Goal: Task Accomplishment & Management: Manage account settings

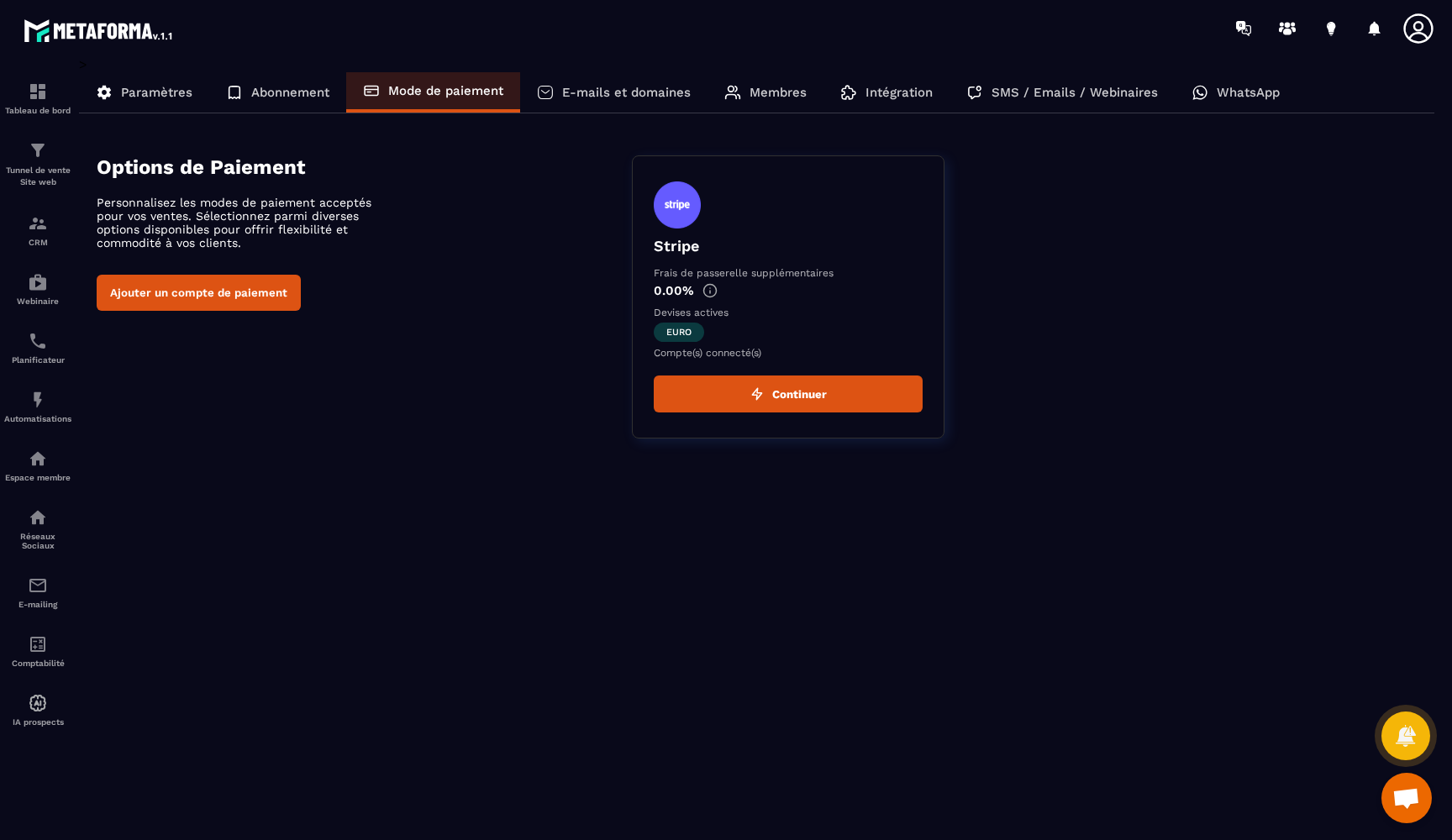
click at [147, 111] on div "Paramètres" at bounding box center [145, 92] width 130 height 41
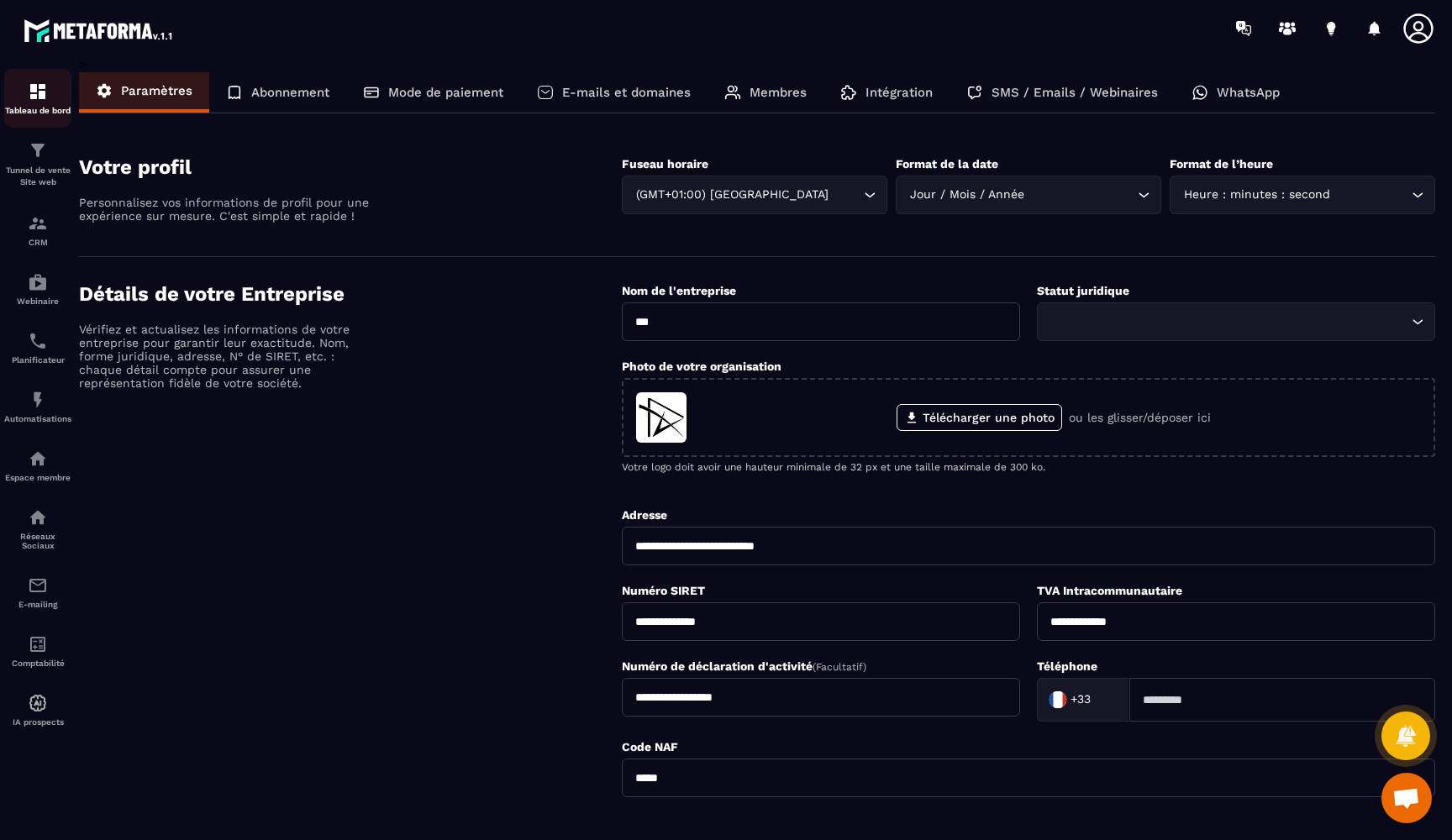
click at [38, 115] on link "Tableau de bord" at bounding box center [37, 98] width 67 height 59
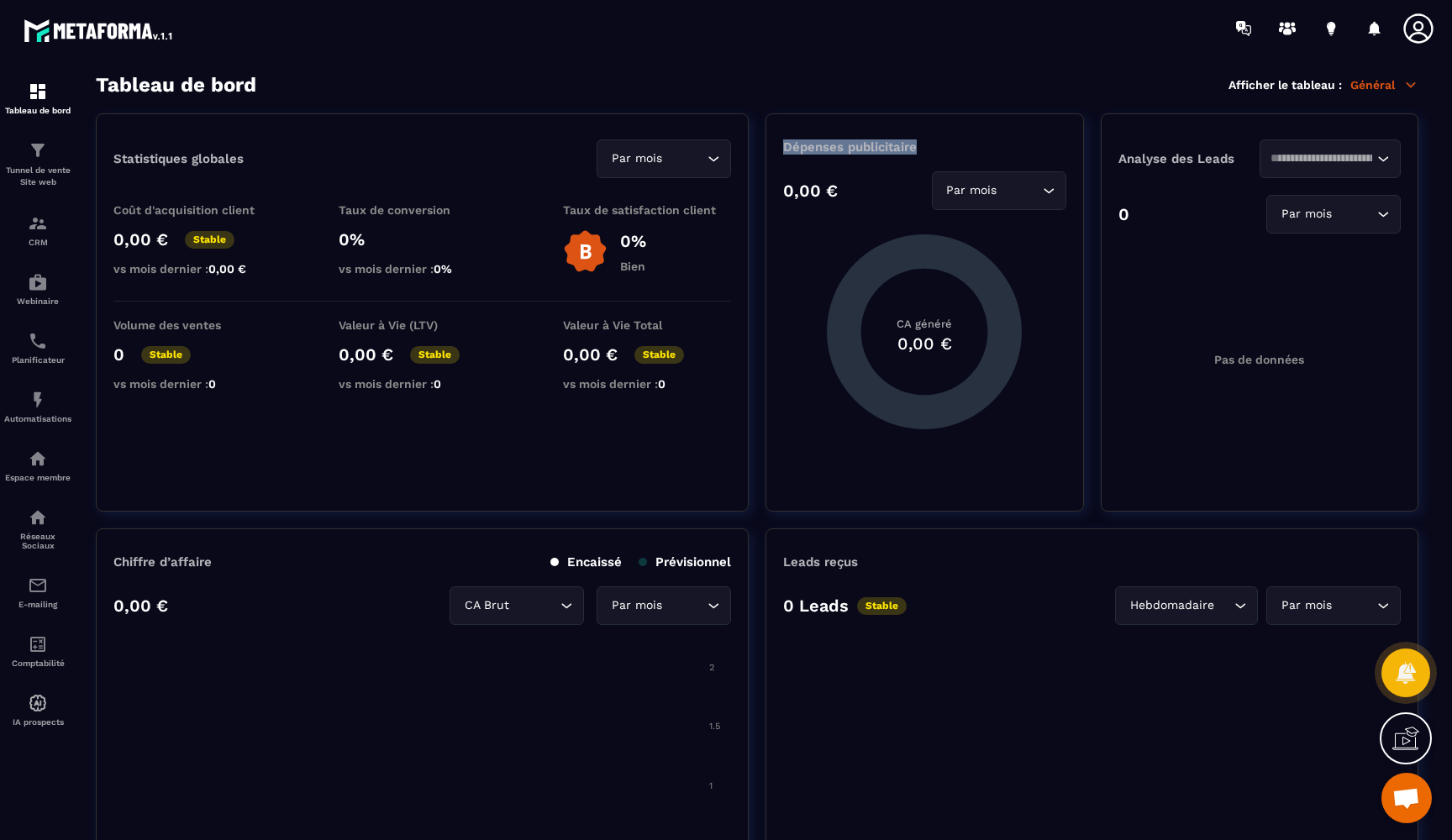
drag, startPoint x: 784, startPoint y: 144, endPoint x: 934, endPoint y: 149, distance: 150.1
click at [934, 148] on p "Dépenses publicitaire" at bounding box center [924, 147] width 283 height 15
drag, startPoint x: 1118, startPoint y: 160, endPoint x: 1235, endPoint y: 160, distance: 117.0
click at [1235, 160] on p "Analyse des Leads" at bounding box center [1188, 159] width 141 height 15
click at [790, 70] on section "Tableau de bord Tunnel de vente Site web CRM Webinaire Planificateur Automatisa…" at bounding box center [726, 457] width 1452 height 801
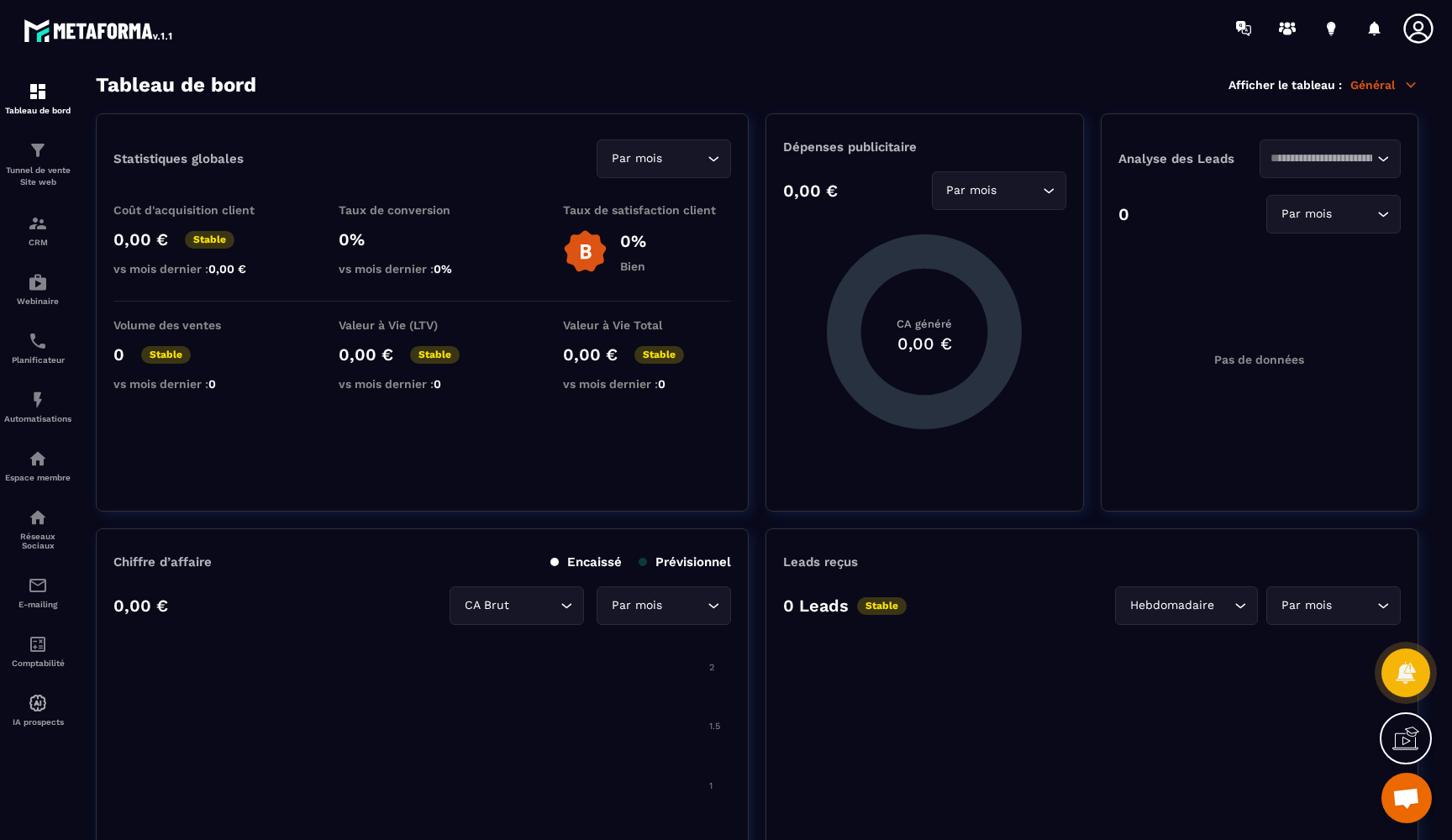
click at [54, 26] on img at bounding box center [99, 30] width 151 height 30
click at [54, 162] on div "Tunnel de vente Site web" at bounding box center [37, 163] width 67 height 48
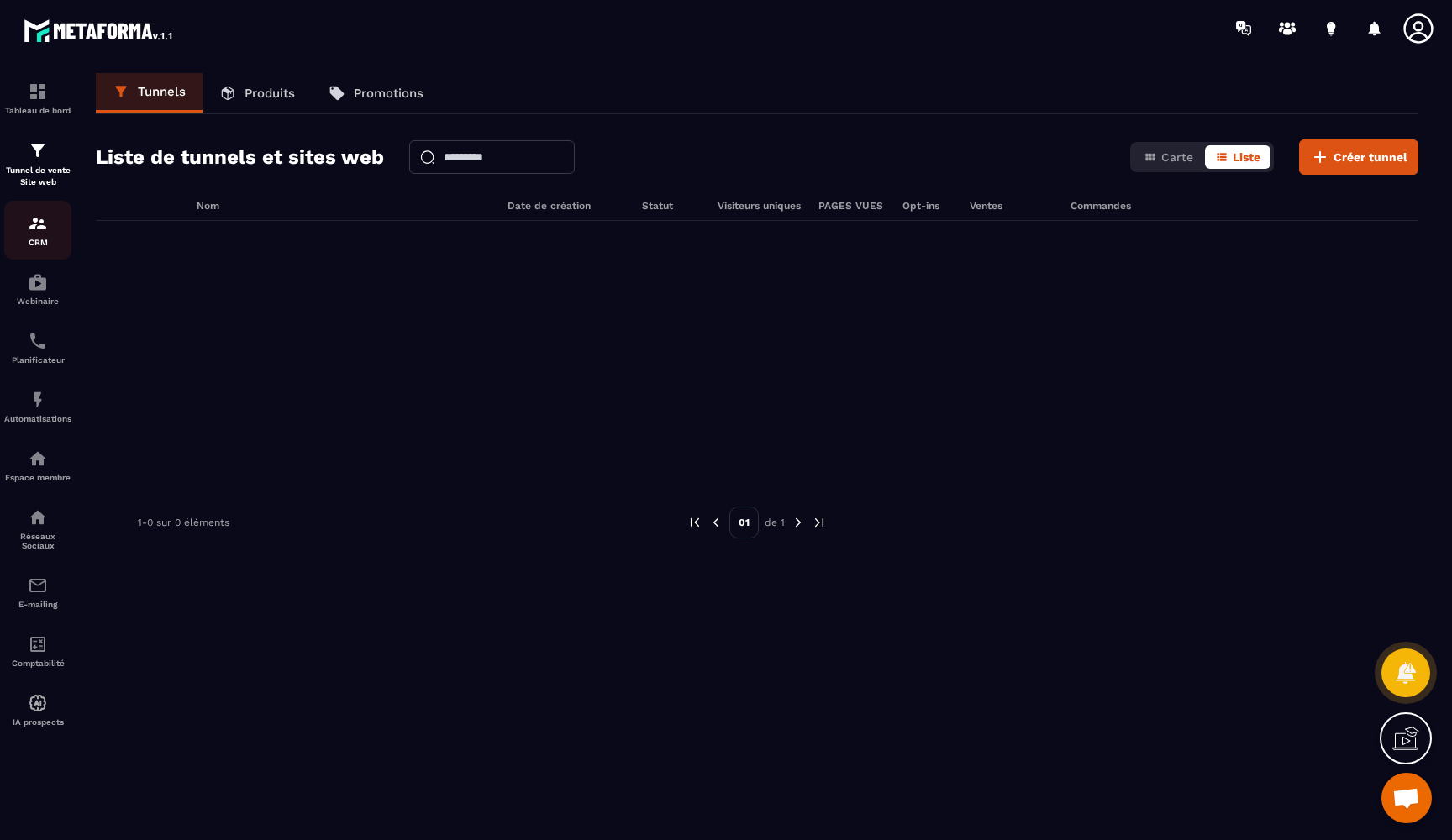
click at [46, 236] on div "CRM" at bounding box center [37, 231] width 67 height 34
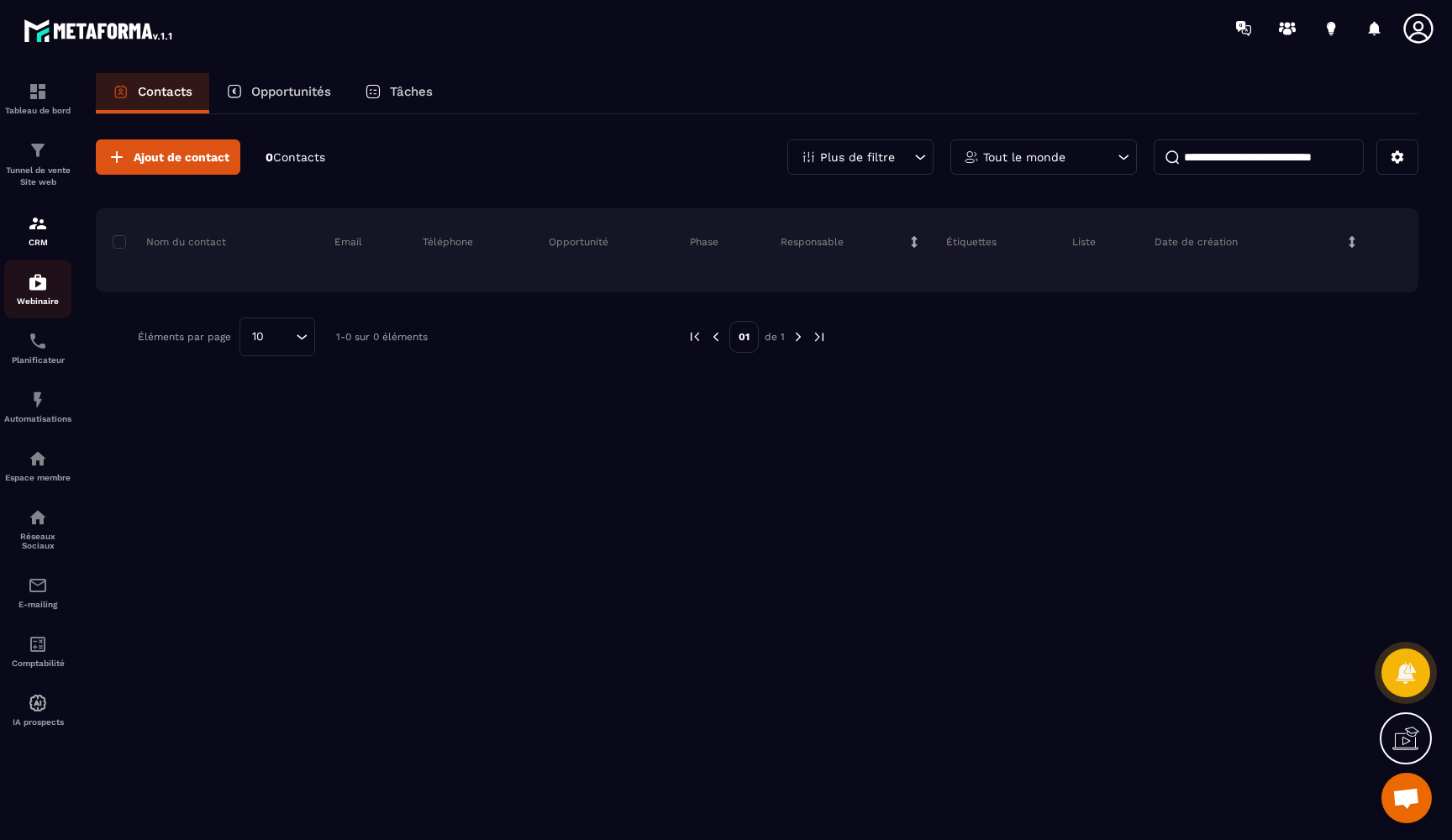
click at [46, 283] on img at bounding box center [37, 282] width 20 height 20
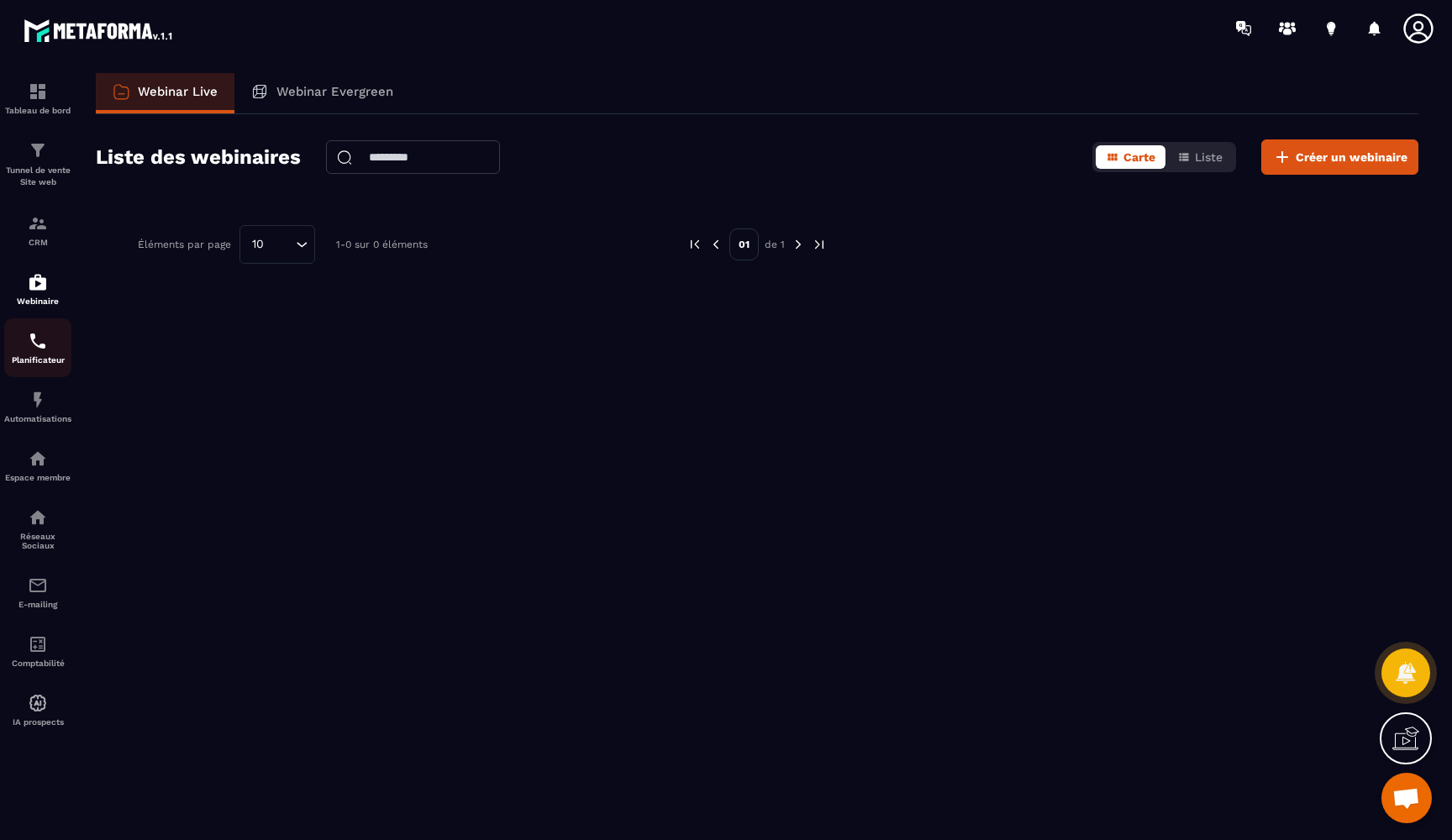
click at [39, 344] on img at bounding box center [37, 340] width 20 height 20
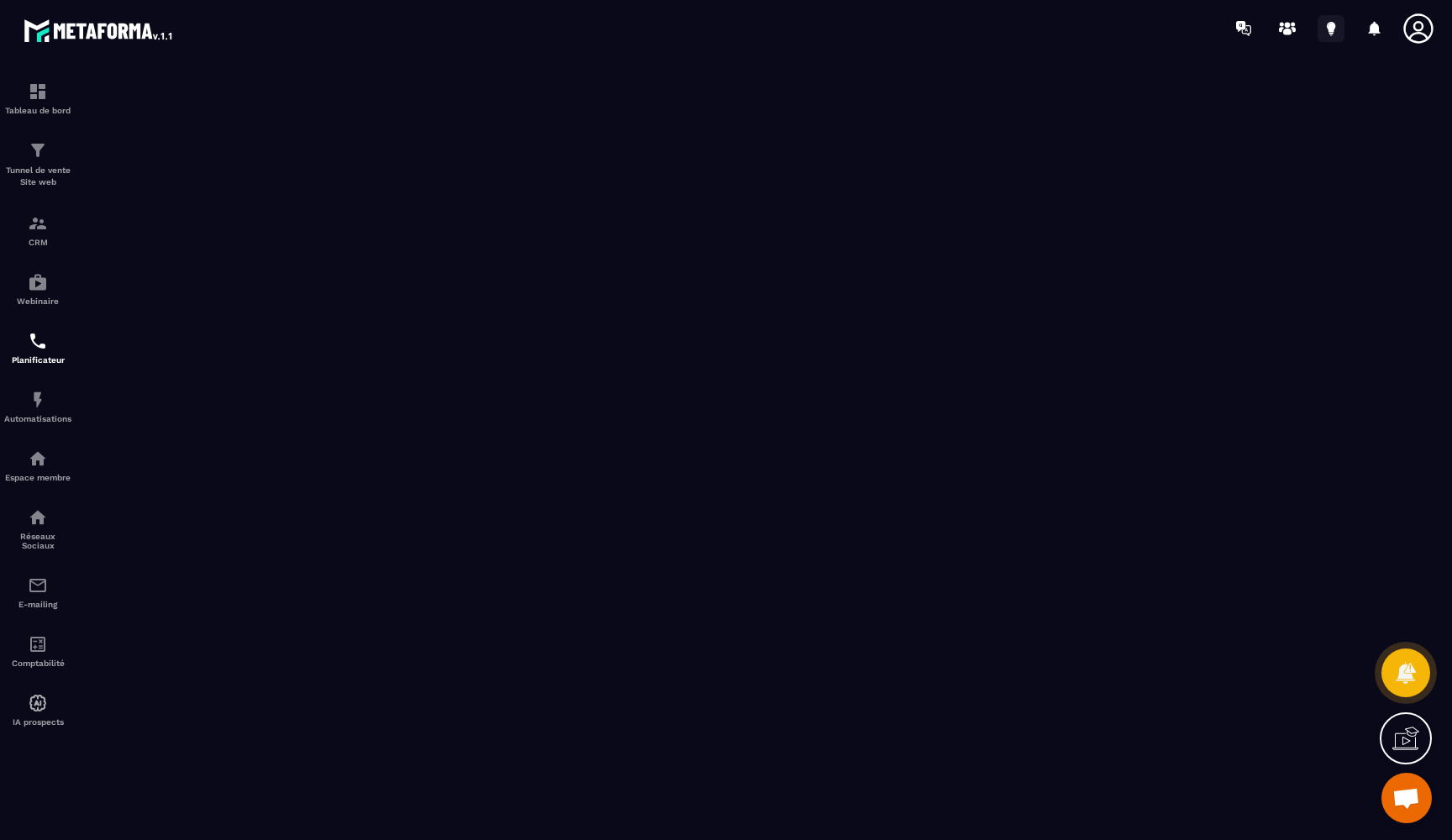
click at [1327, 21] on icon at bounding box center [1331, 28] width 26 height 26
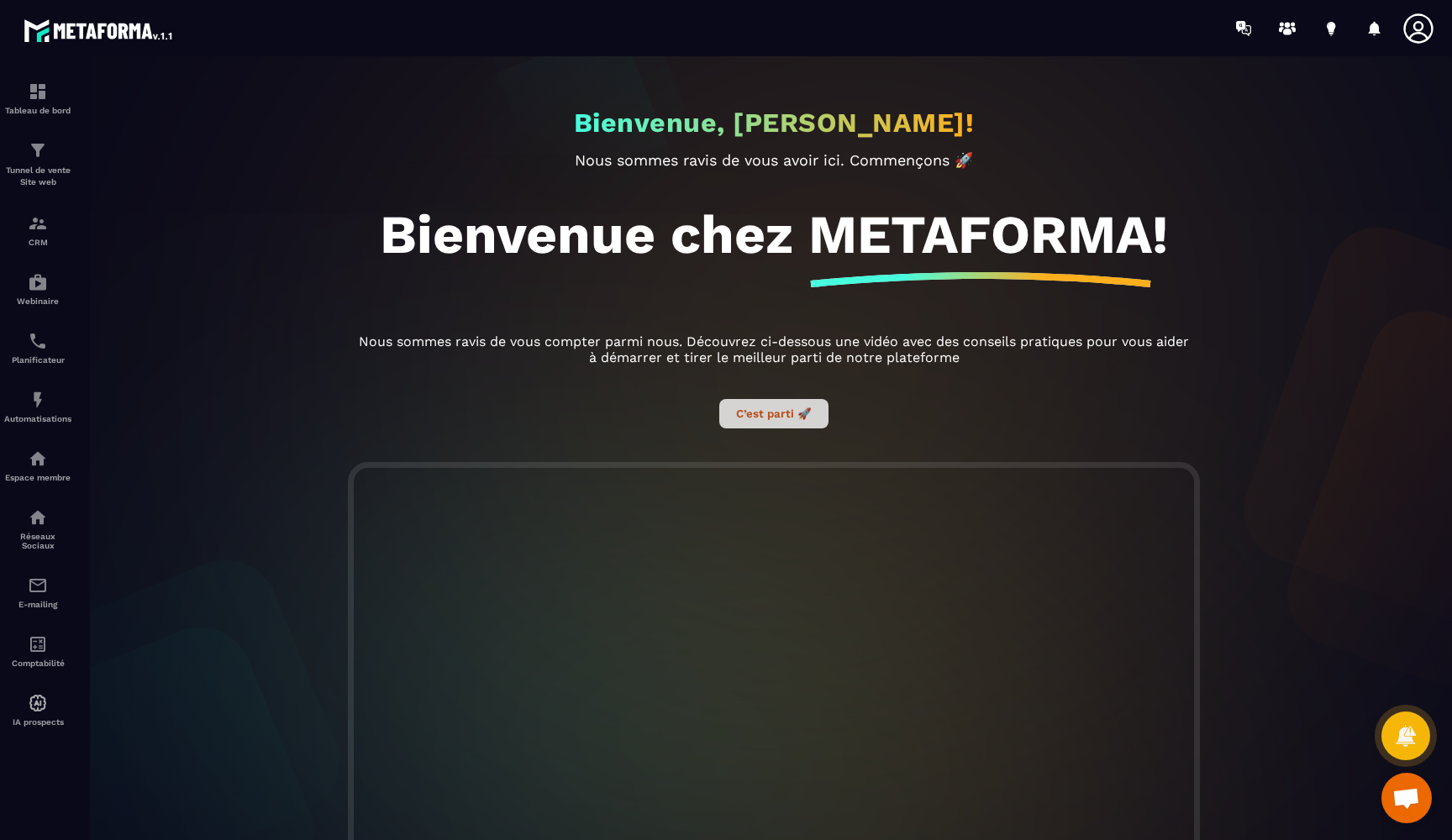
click at [773, 420] on button "C’est parti 🚀" at bounding box center [774, 413] width 110 height 29
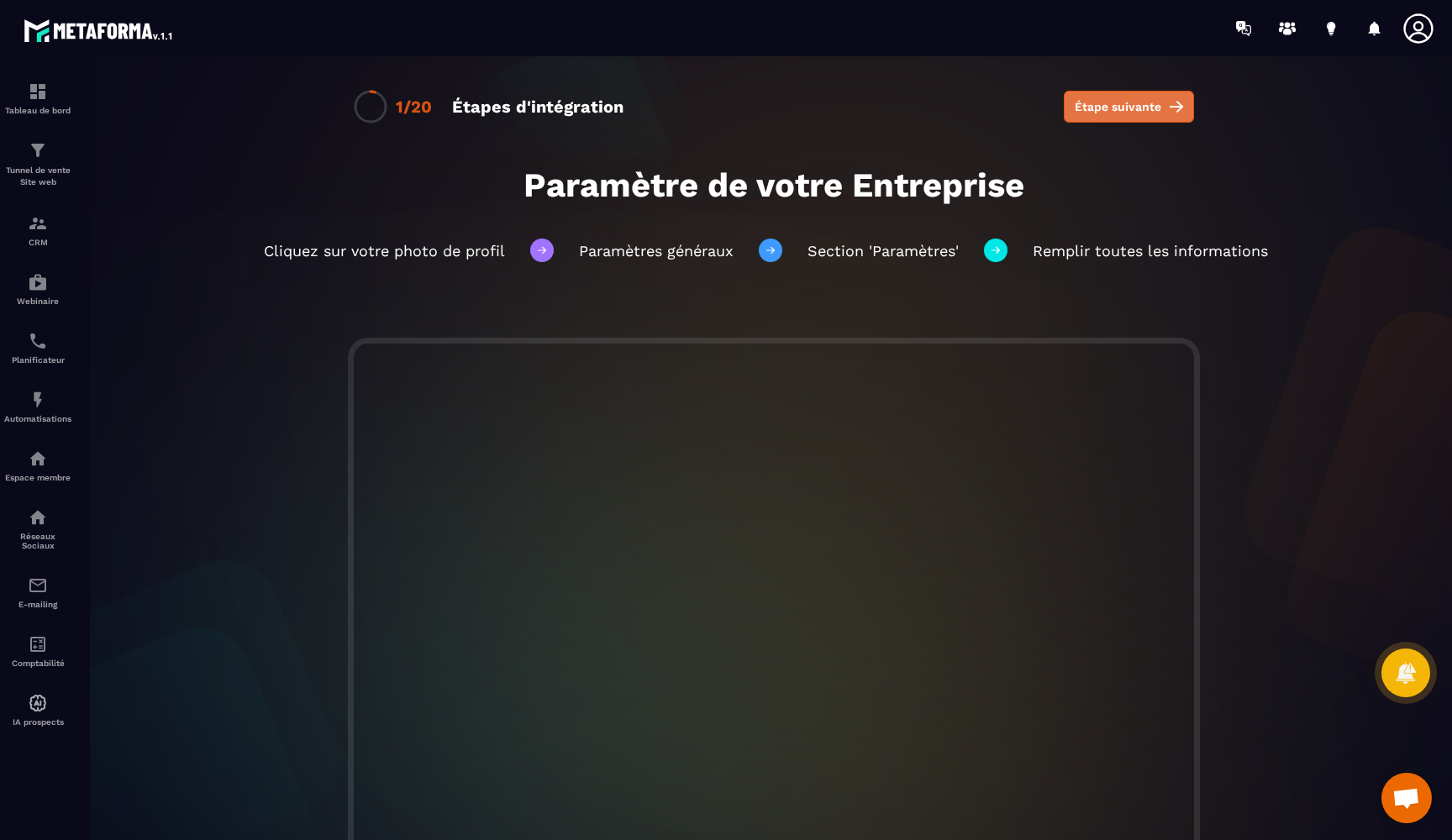
click at [1119, 111] on span "Étape suivante" at bounding box center [1118, 107] width 87 height 17
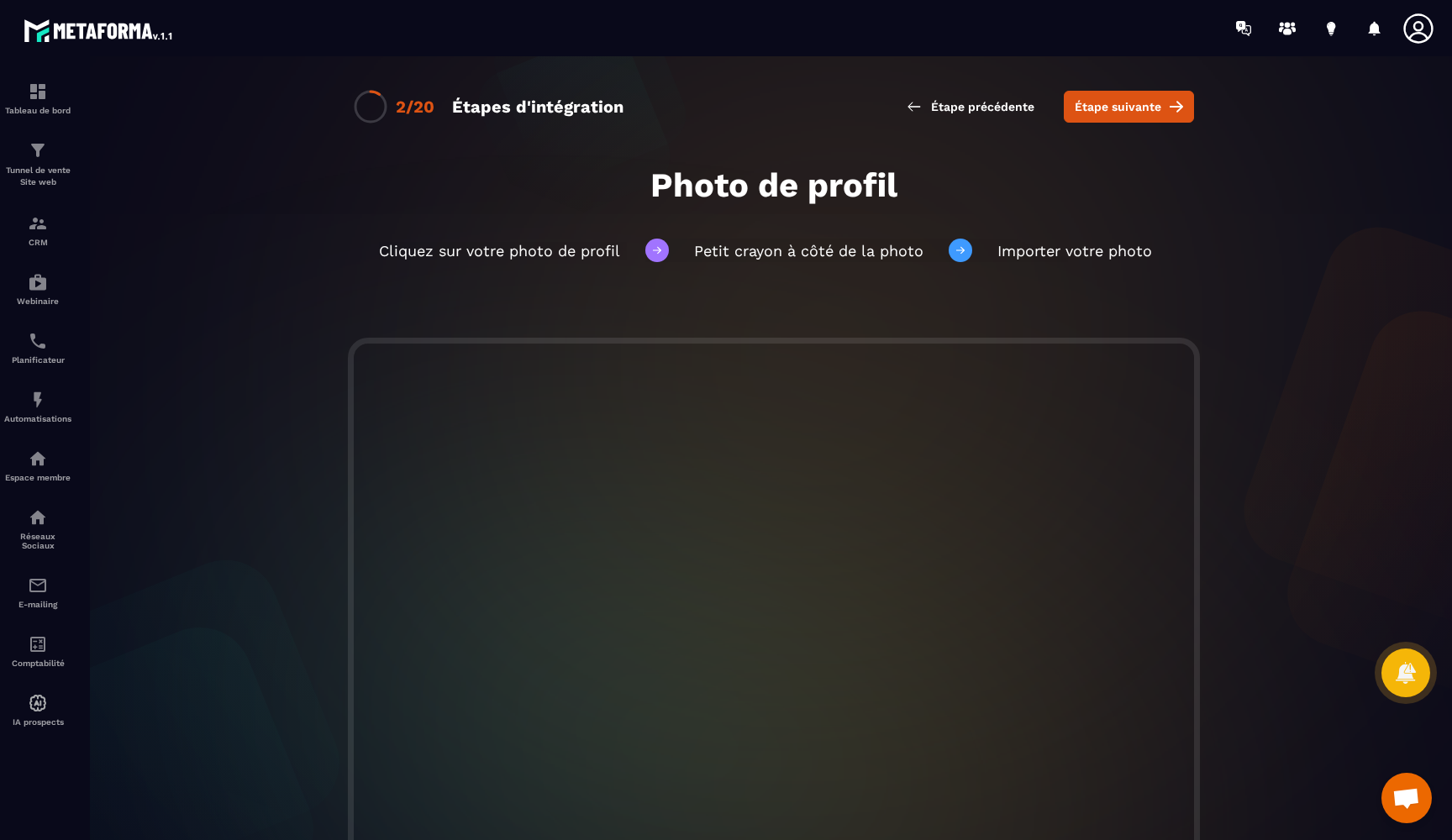
click at [1397, 30] on div at bounding box center [1335, 28] width 216 height 34
click at [1410, 31] on icon at bounding box center [1419, 28] width 34 height 34
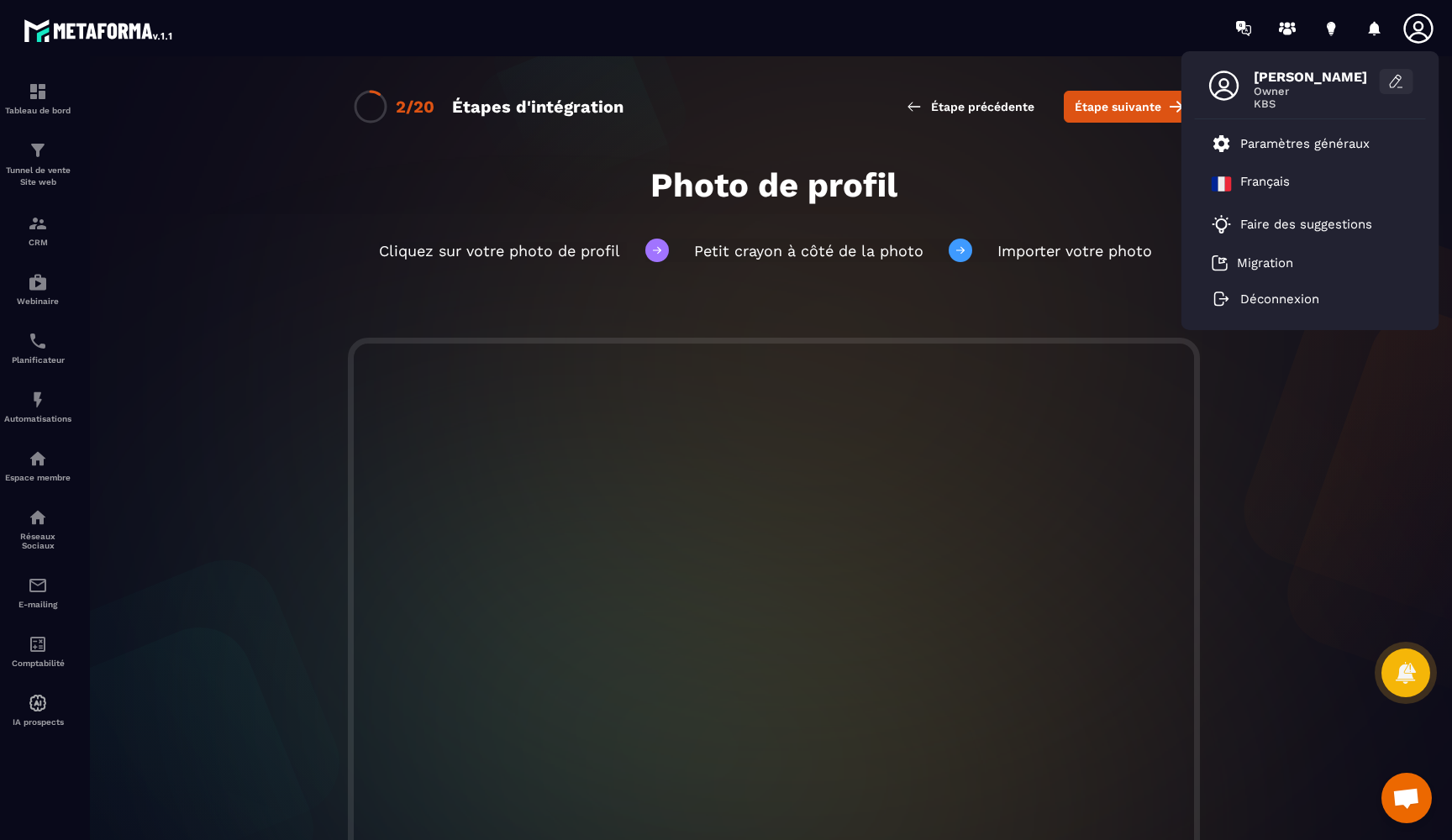
click at [1401, 79] on icon at bounding box center [1396, 81] width 17 height 17
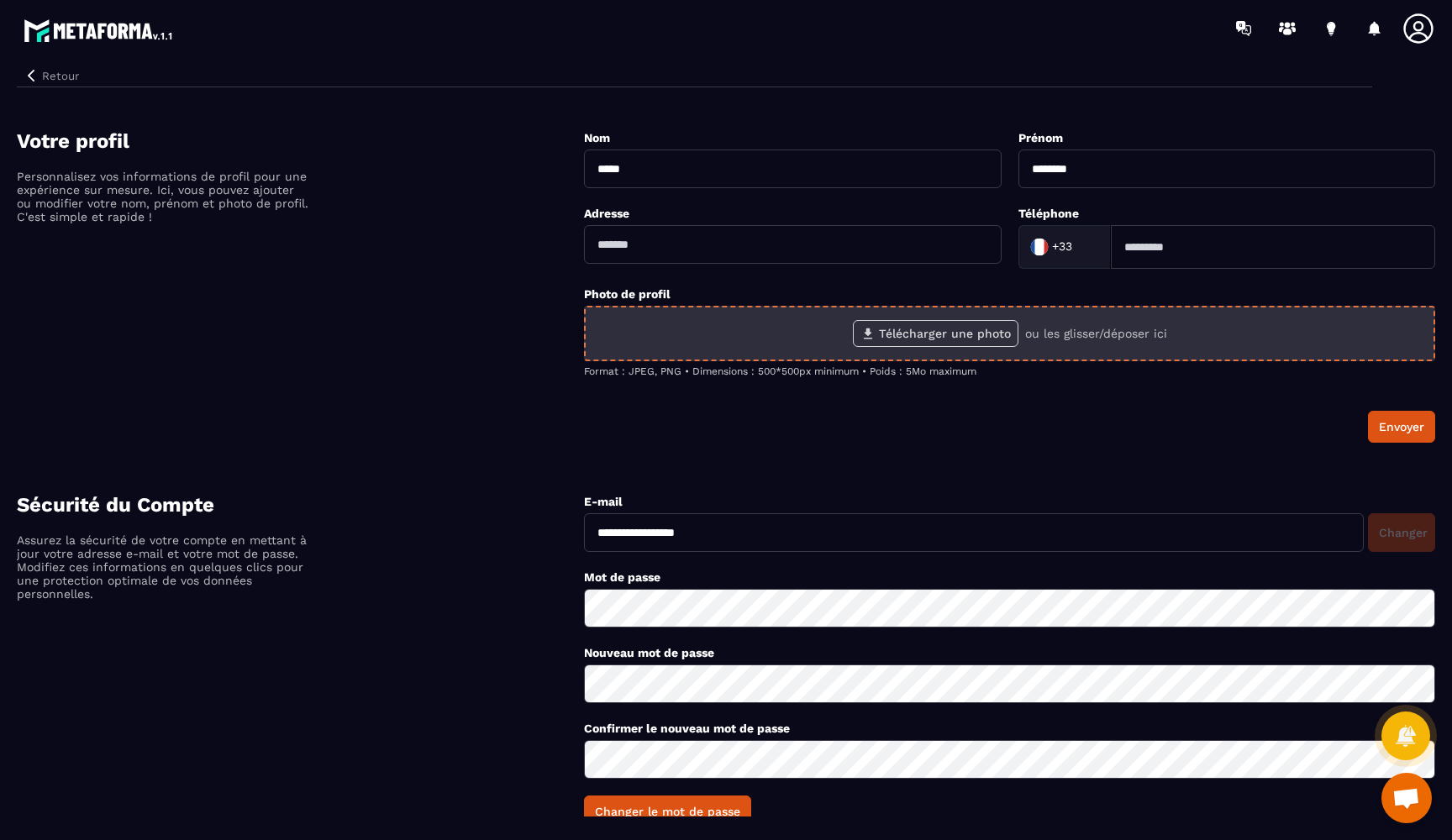
click at [941, 334] on label "Télécharger une photo" at bounding box center [935, 334] width 165 height 26
click at [0, 0] on input "Télécharger une photo" at bounding box center [0, 0] width 0 height 0
